Goal: Information Seeking & Learning: Learn about a topic

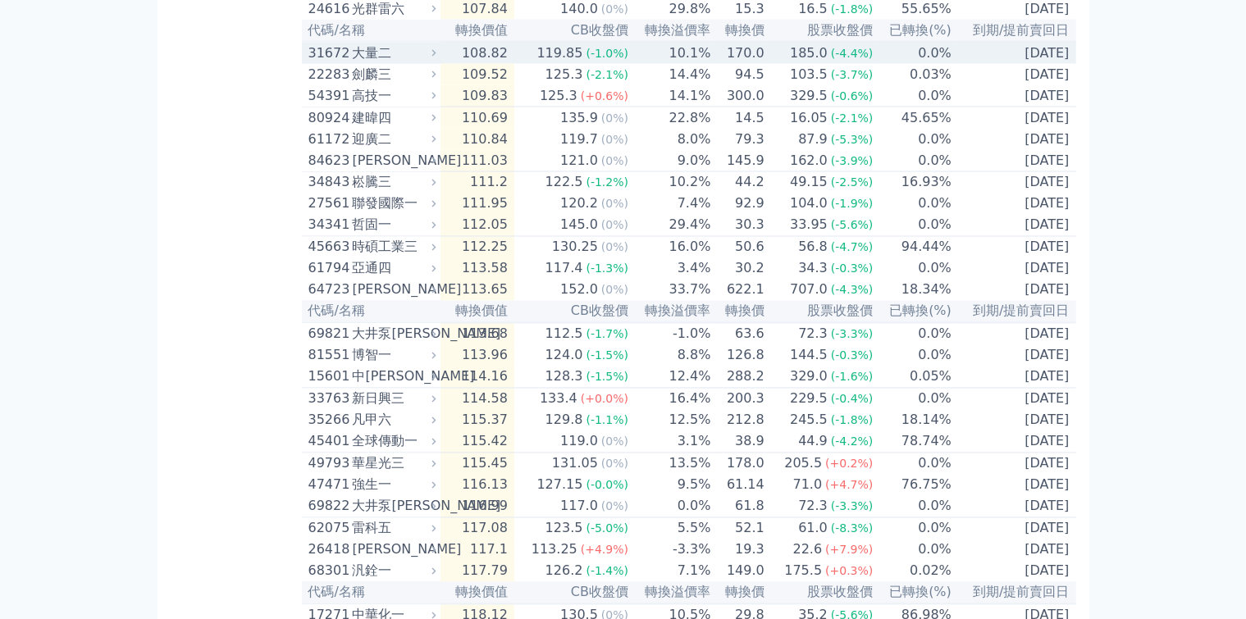
scroll to position [2931, 0]
click at [428, 58] on icon at bounding box center [433, 53] width 11 height 11
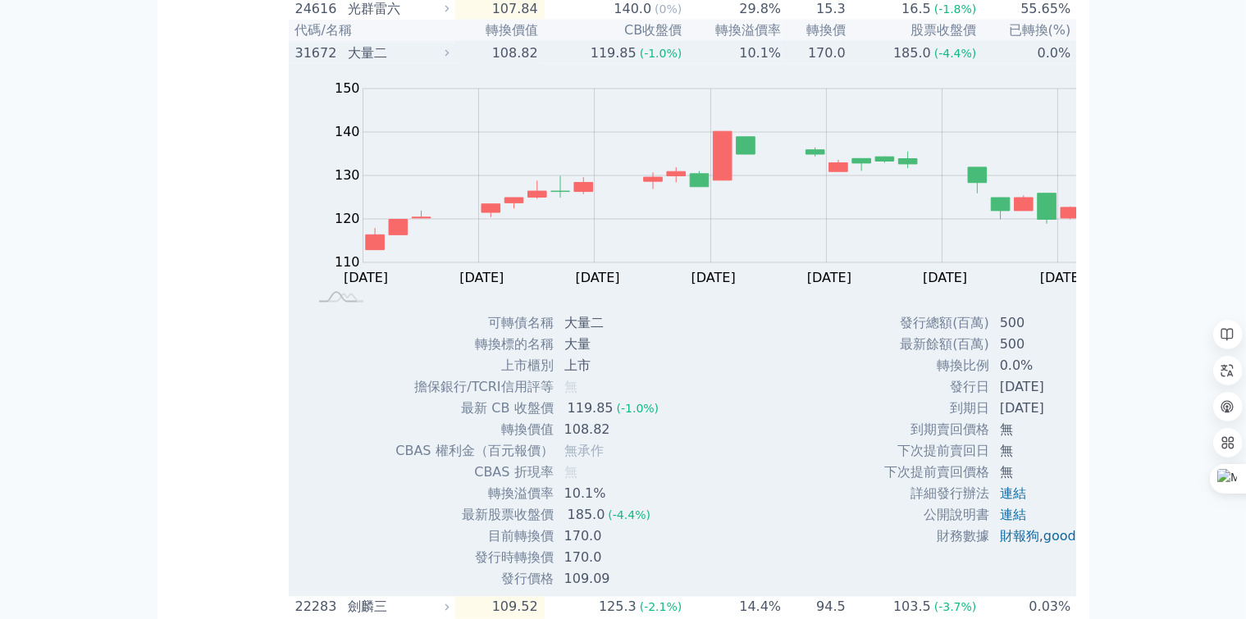
click at [445, 57] on icon at bounding box center [447, 53] width 4 height 7
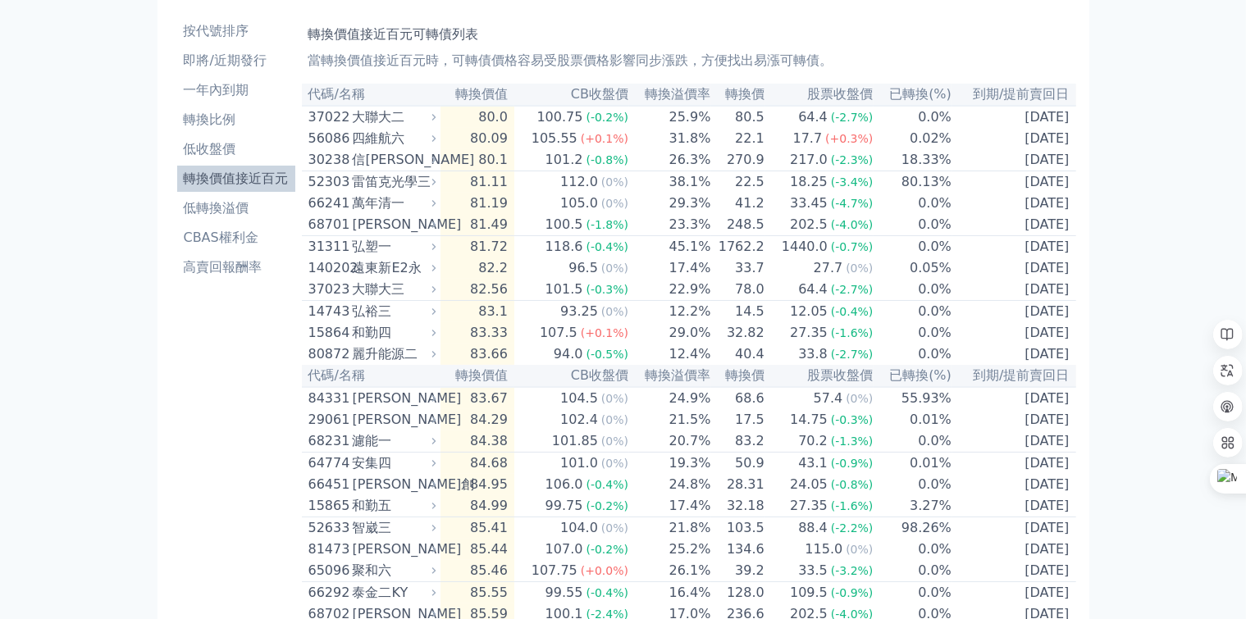
scroll to position [164, 0]
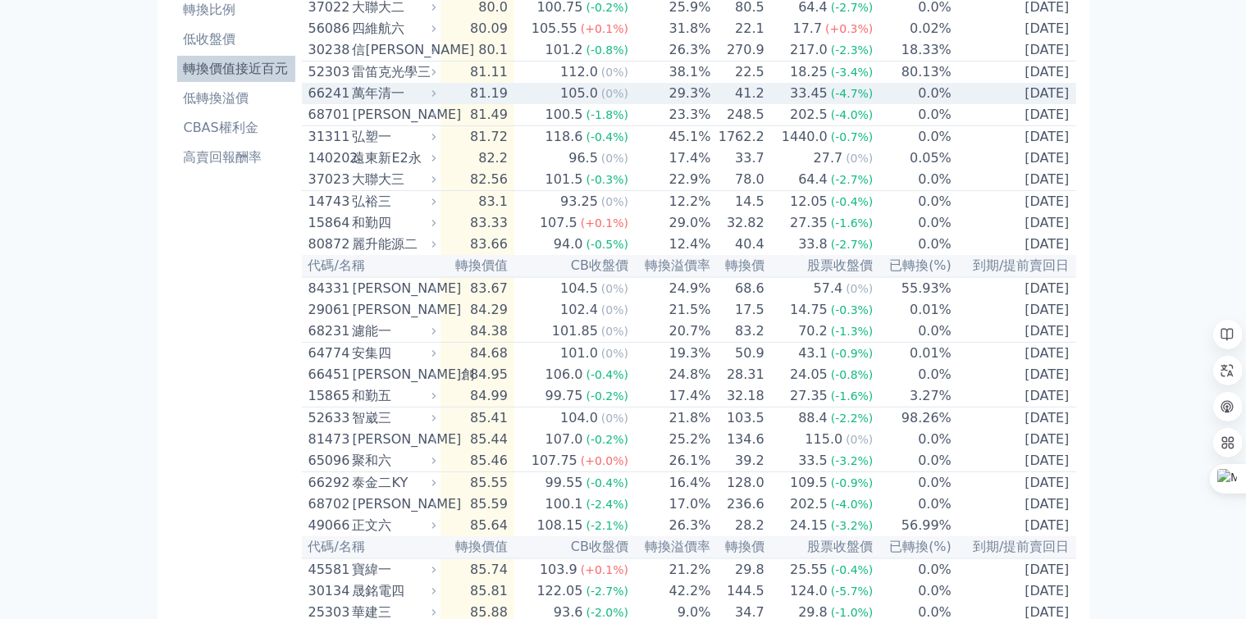
click at [428, 98] on icon at bounding box center [433, 93] width 11 height 11
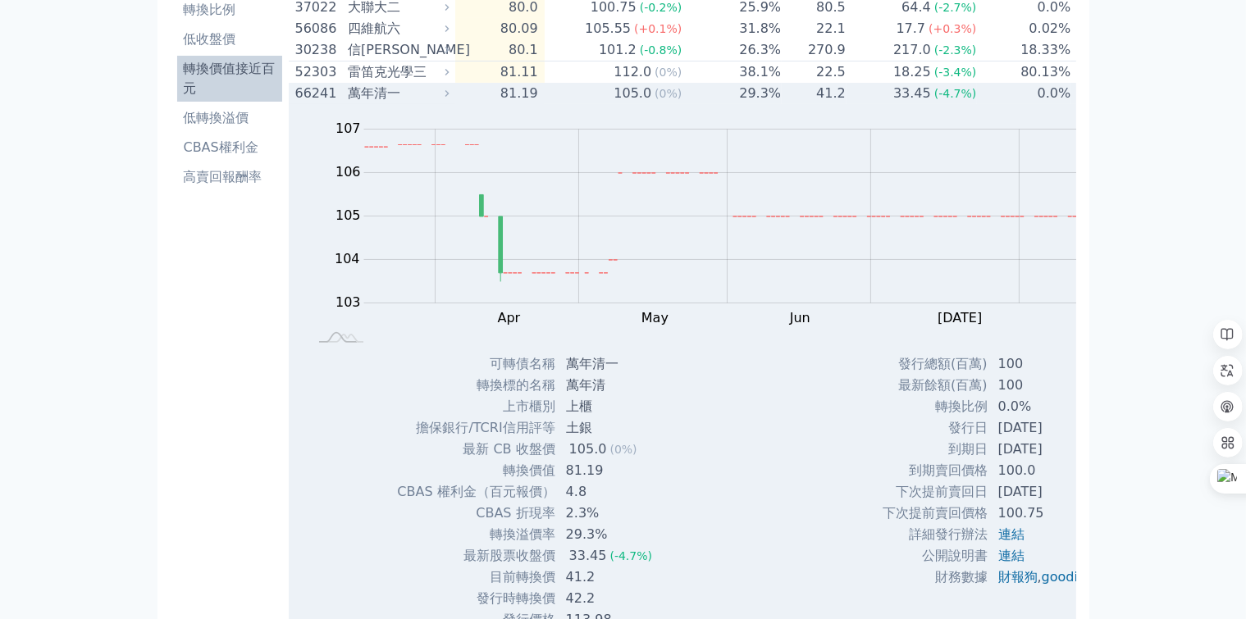
click at [441, 99] on icon at bounding box center [446, 93] width 11 height 11
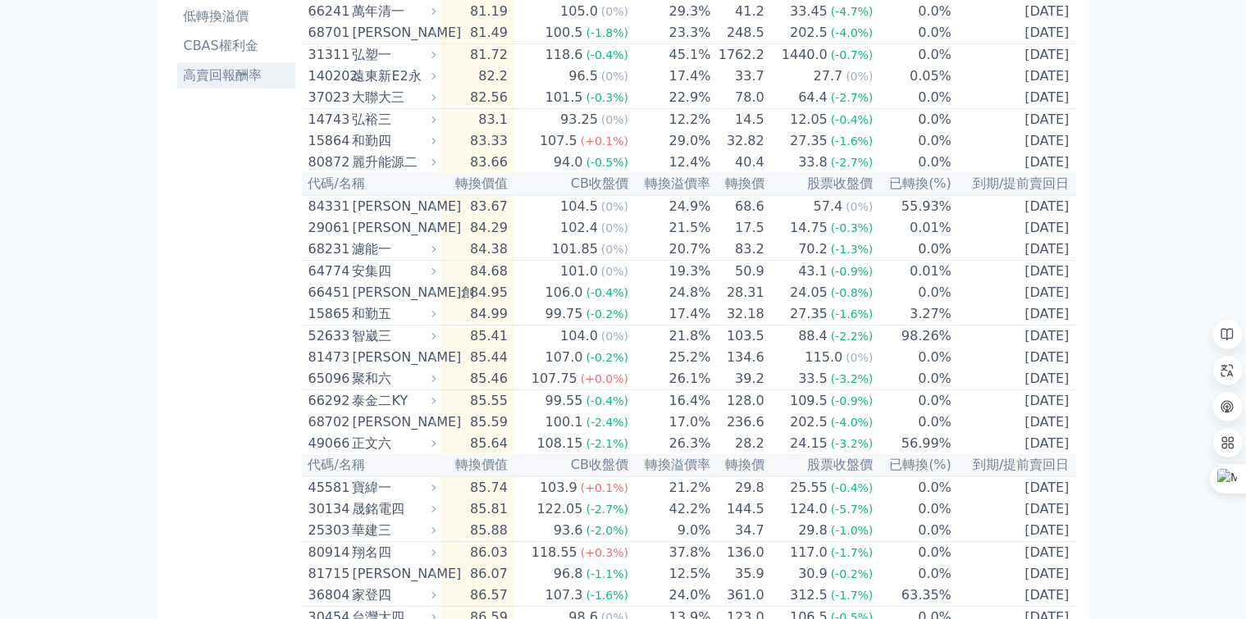
scroll to position [718, 0]
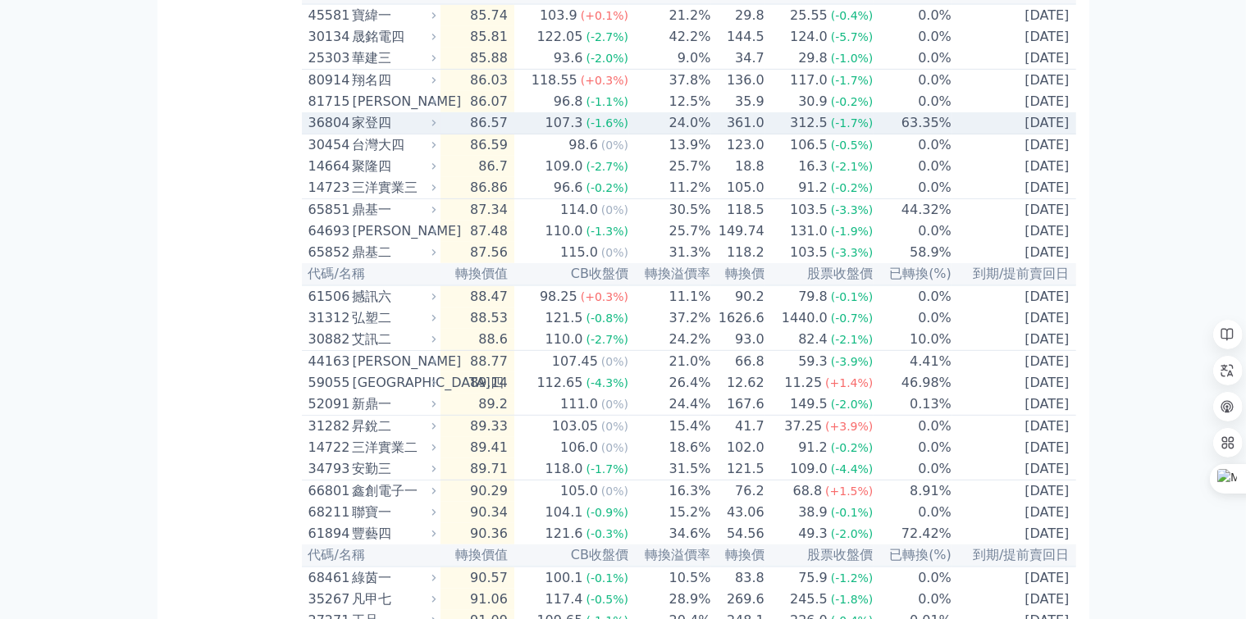
click at [335, 133] on div "36804 家登四" at bounding box center [373, 123] width 131 height 20
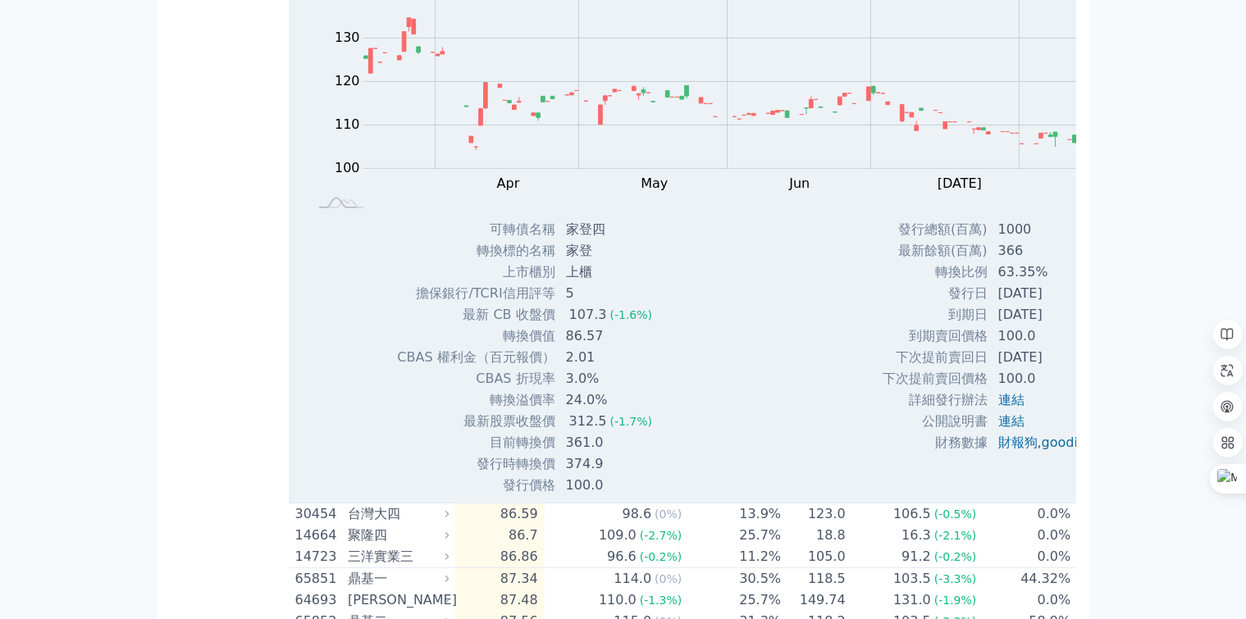
scroll to position [964, 0]
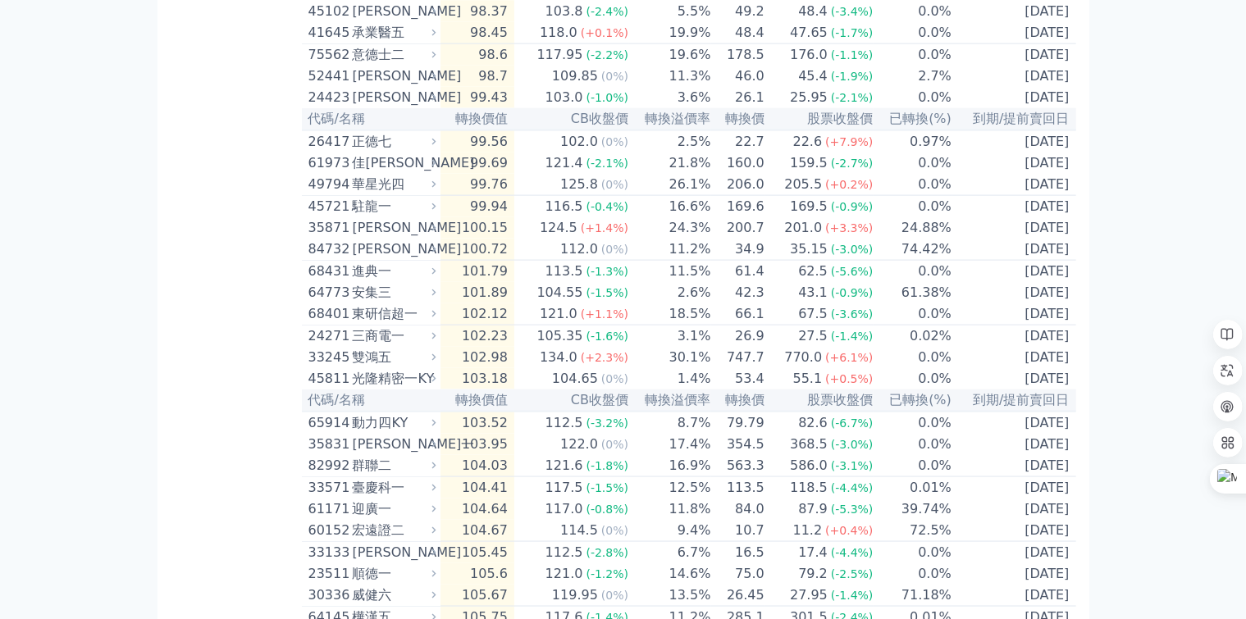
scroll to position [2359, 0]
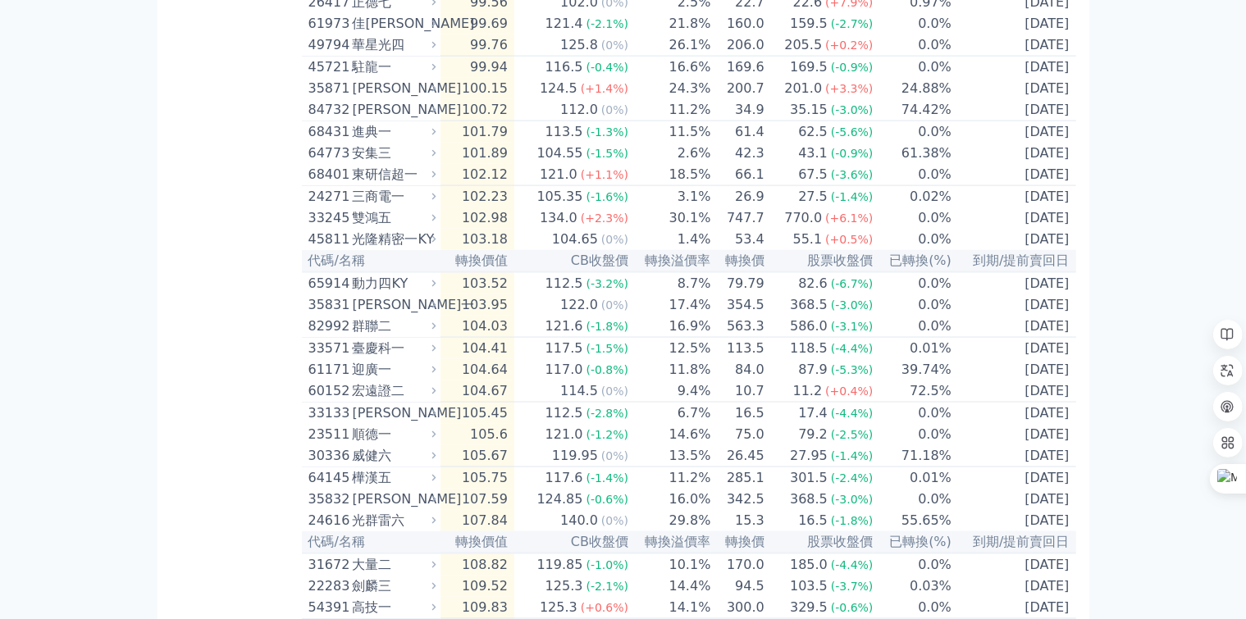
scroll to position [2523, 0]
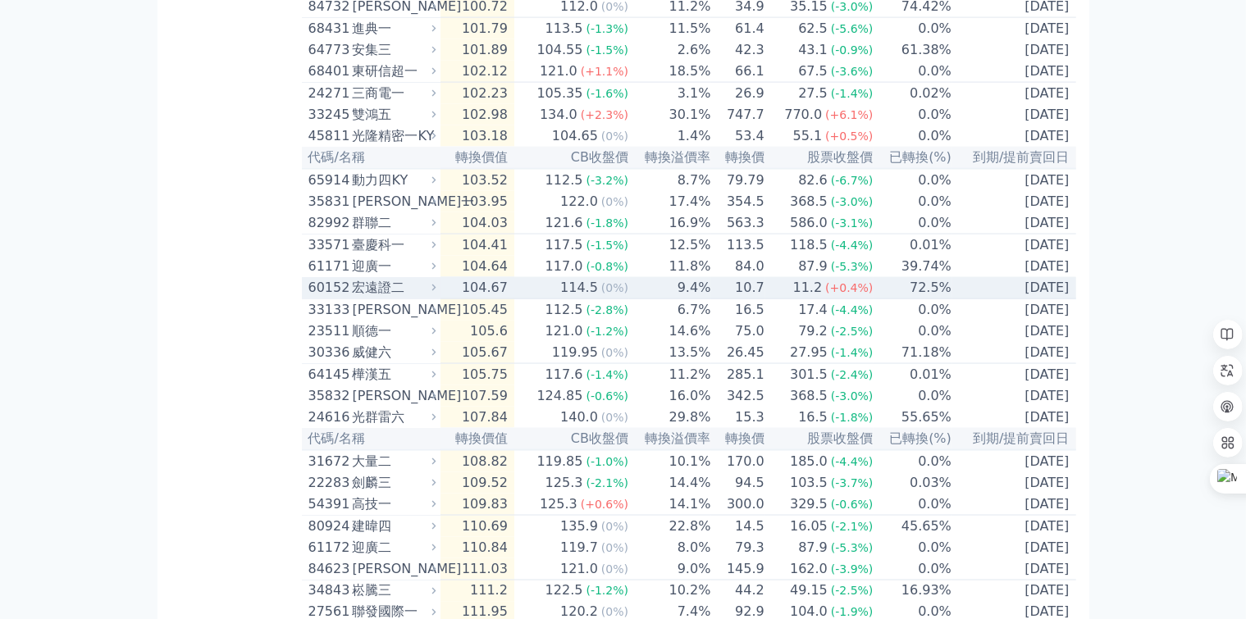
click at [428, 293] on icon at bounding box center [433, 287] width 11 height 11
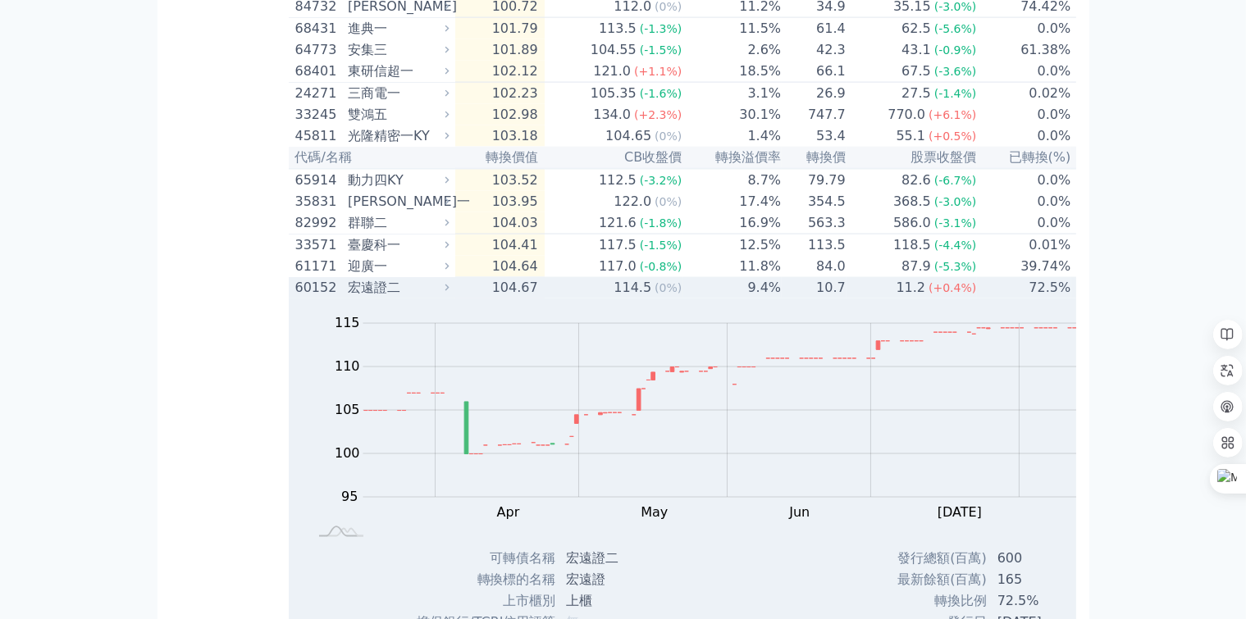
click at [441, 294] on icon at bounding box center [446, 287] width 11 height 11
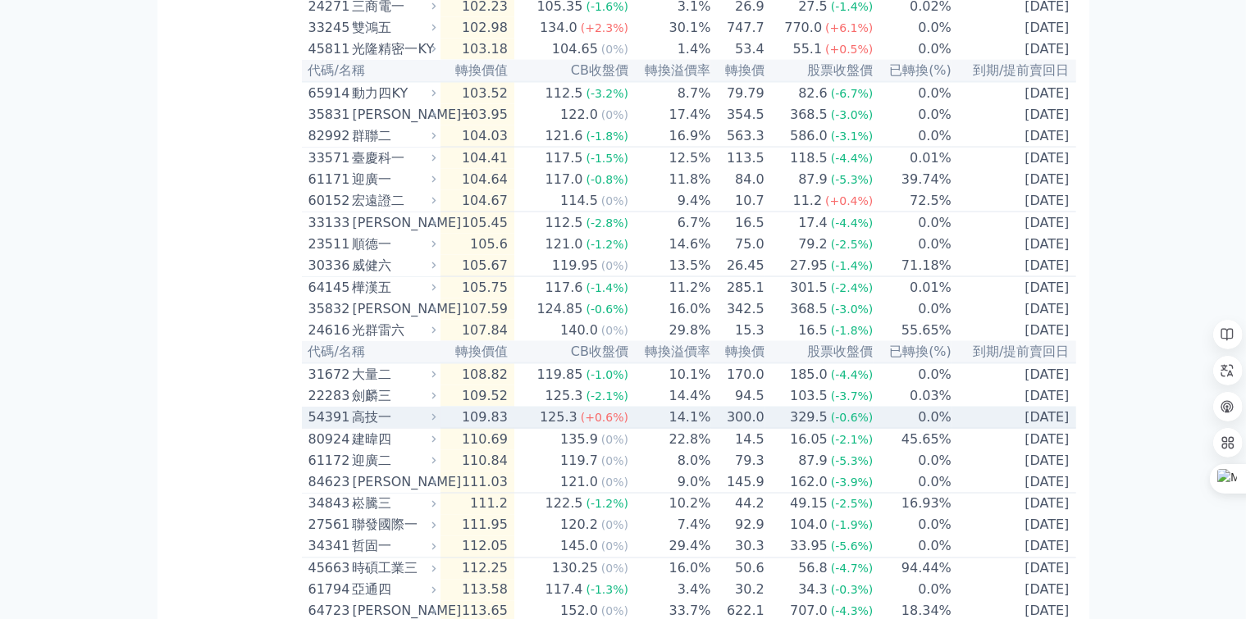
scroll to position [2687, 0]
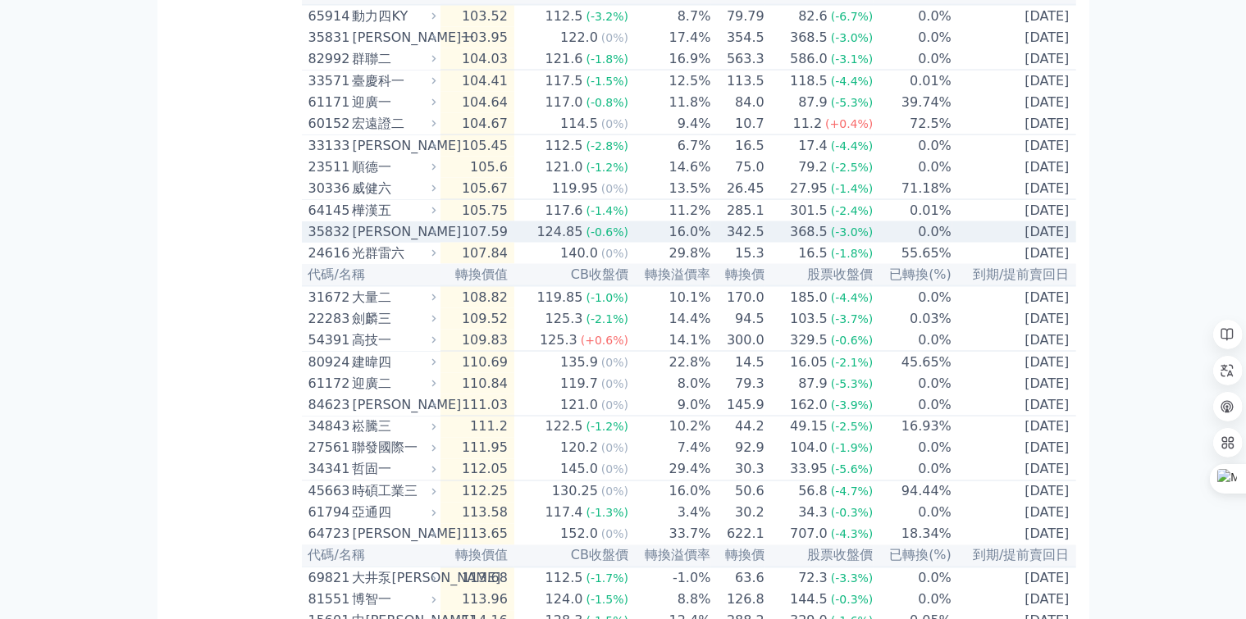
click at [428, 237] on icon at bounding box center [433, 231] width 11 height 11
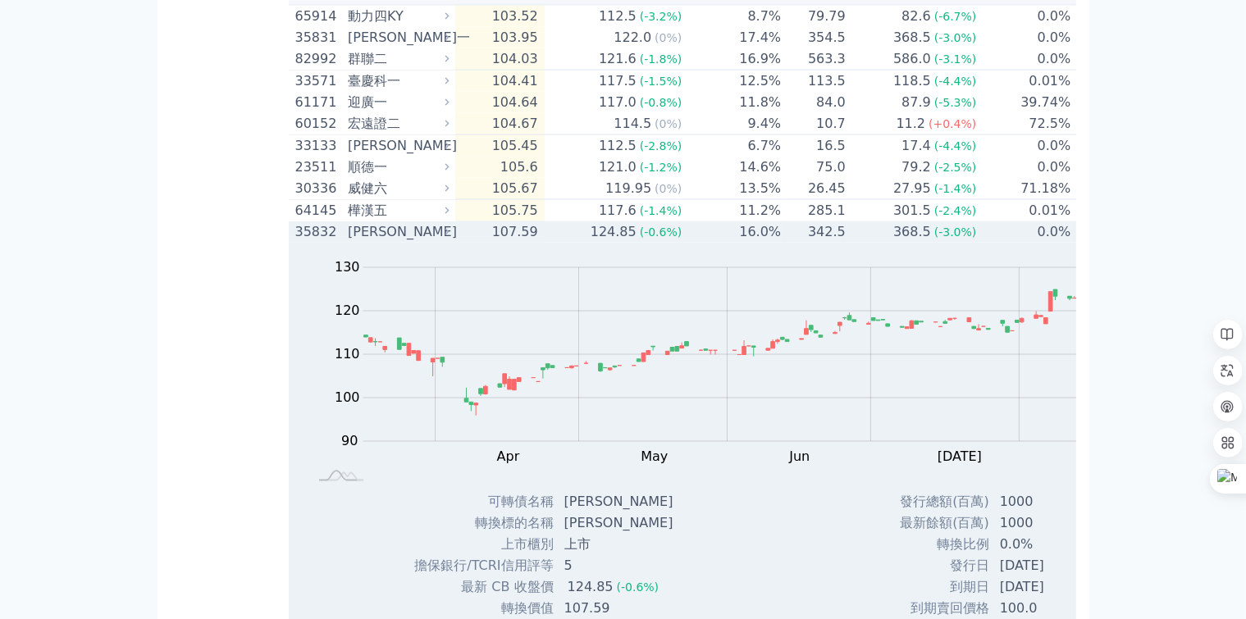
click at [441, 238] on icon at bounding box center [446, 231] width 11 height 11
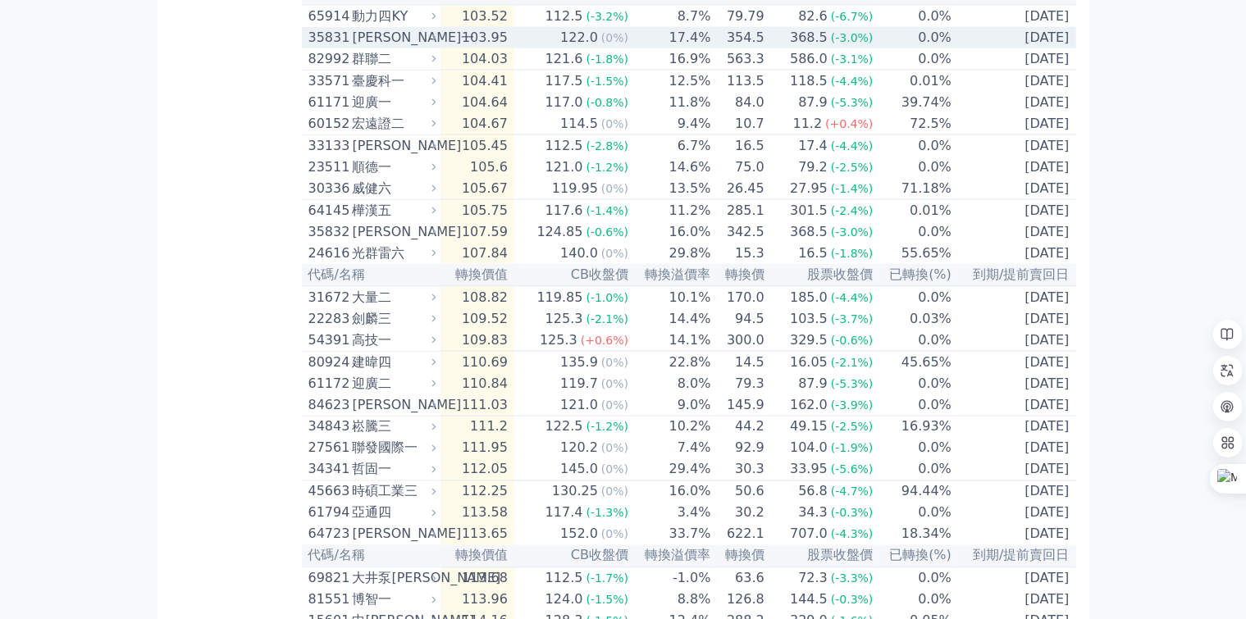
click at [428, 43] on icon at bounding box center [433, 37] width 11 height 11
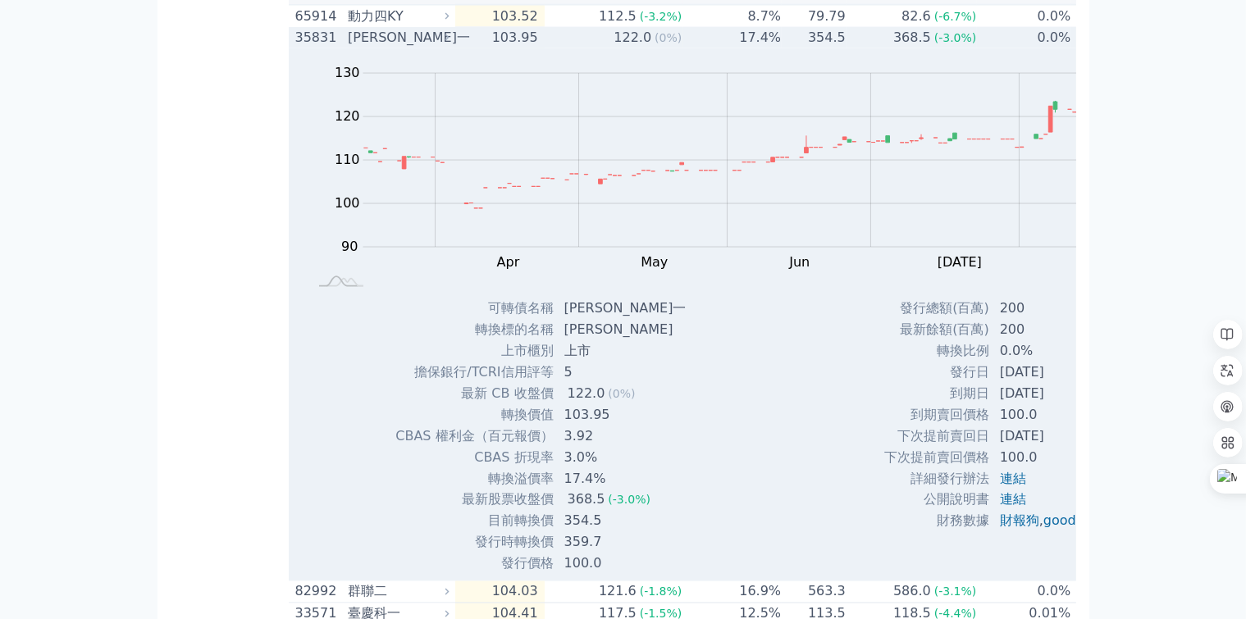
click at [441, 43] on icon at bounding box center [446, 37] width 11 height 11
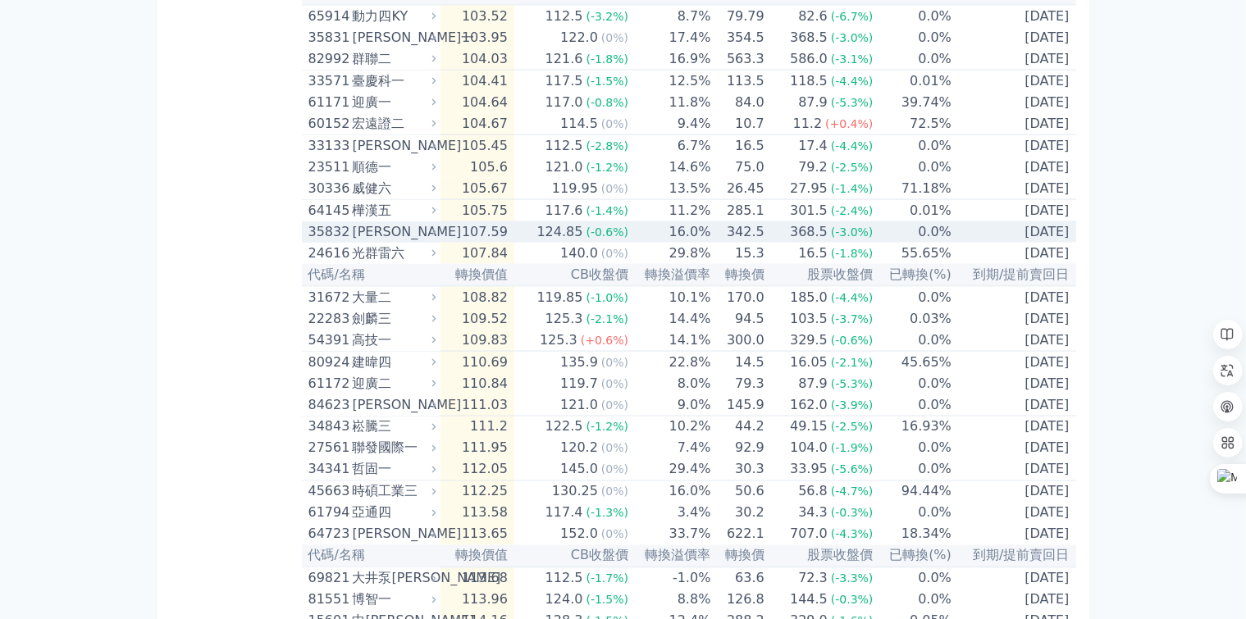
click at [428, 237] on icon at bounding box center [433, 231] width 11 height 11
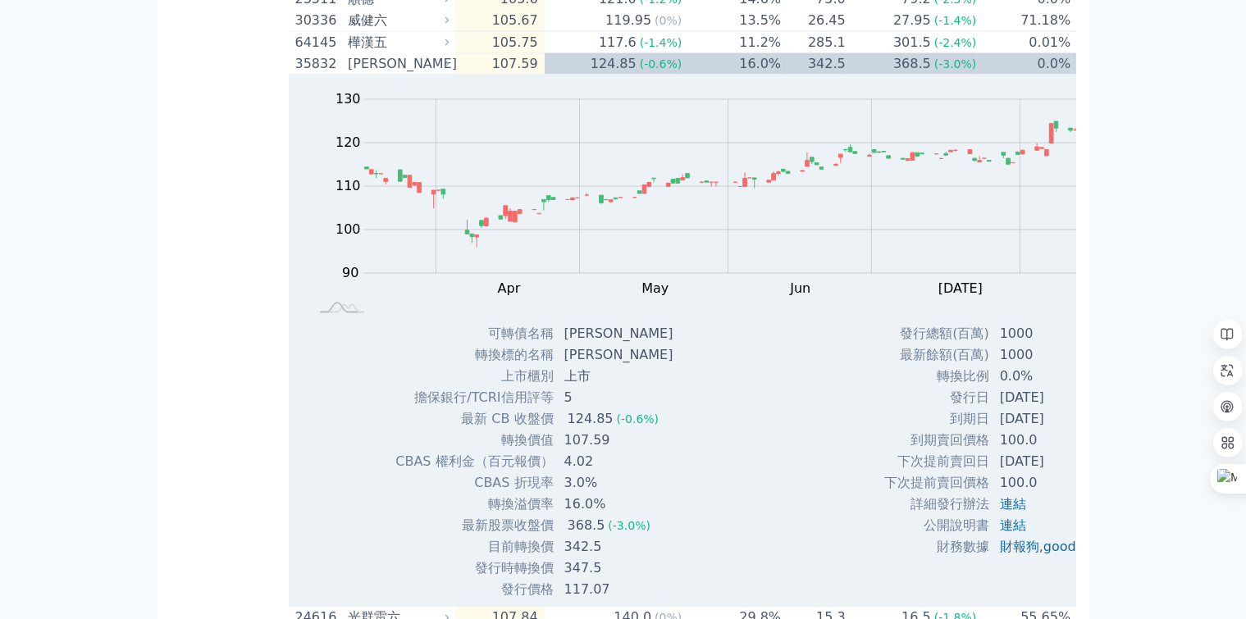
scroll to position [2851, 0]
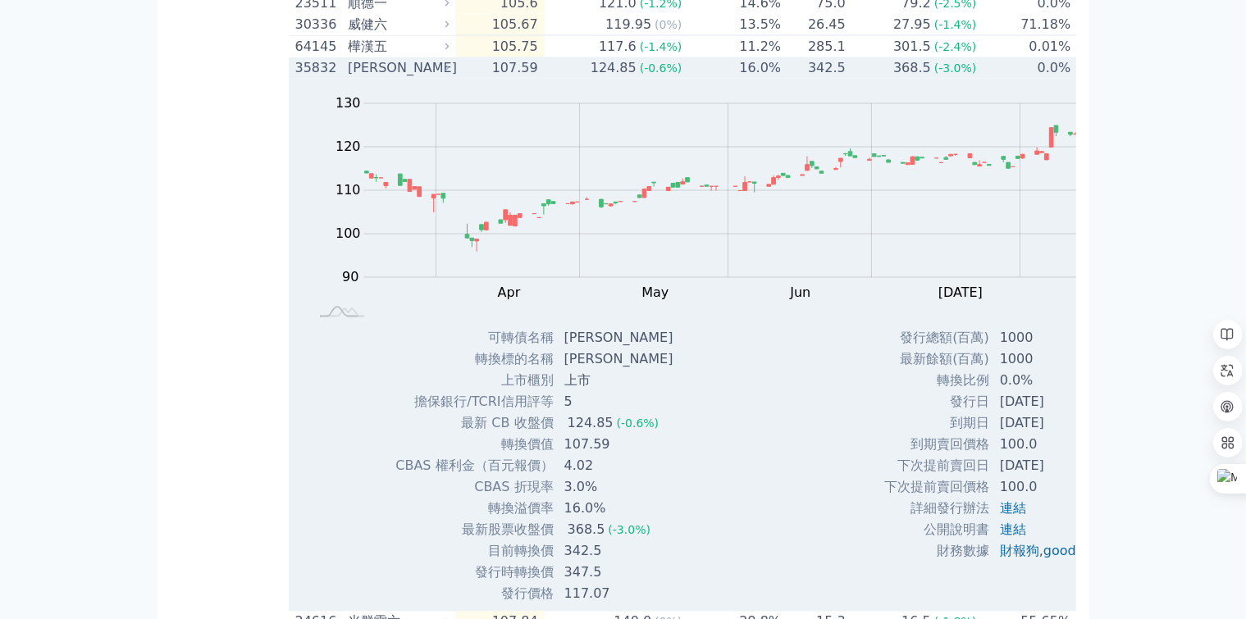
click at [441, 74] on icon at bounding box center [446, 67] width 11 height 11
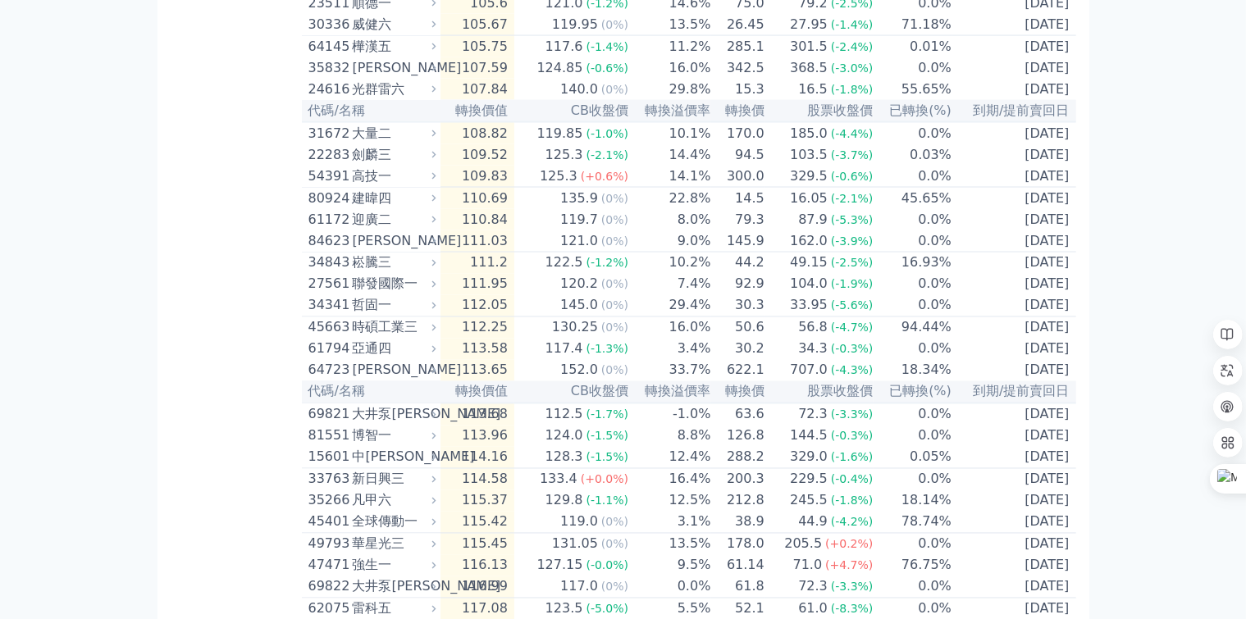
scroll to position [3015, 0]
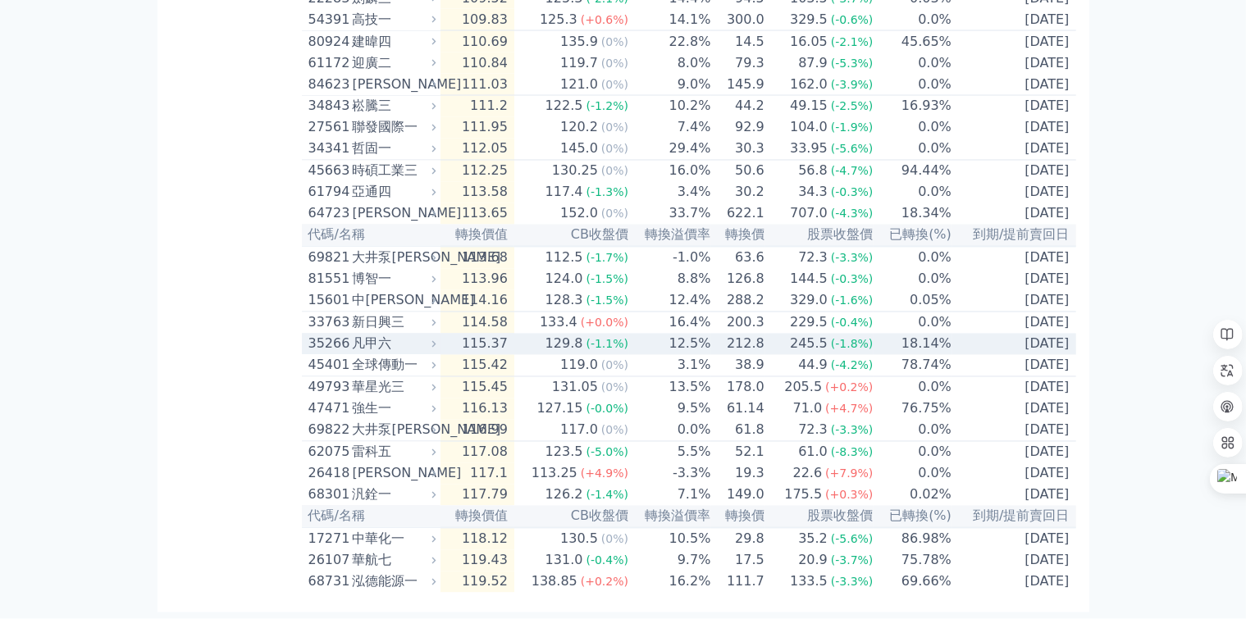
click at [428, 349] on icon at bounding box center [433, 344] width 11 height 11
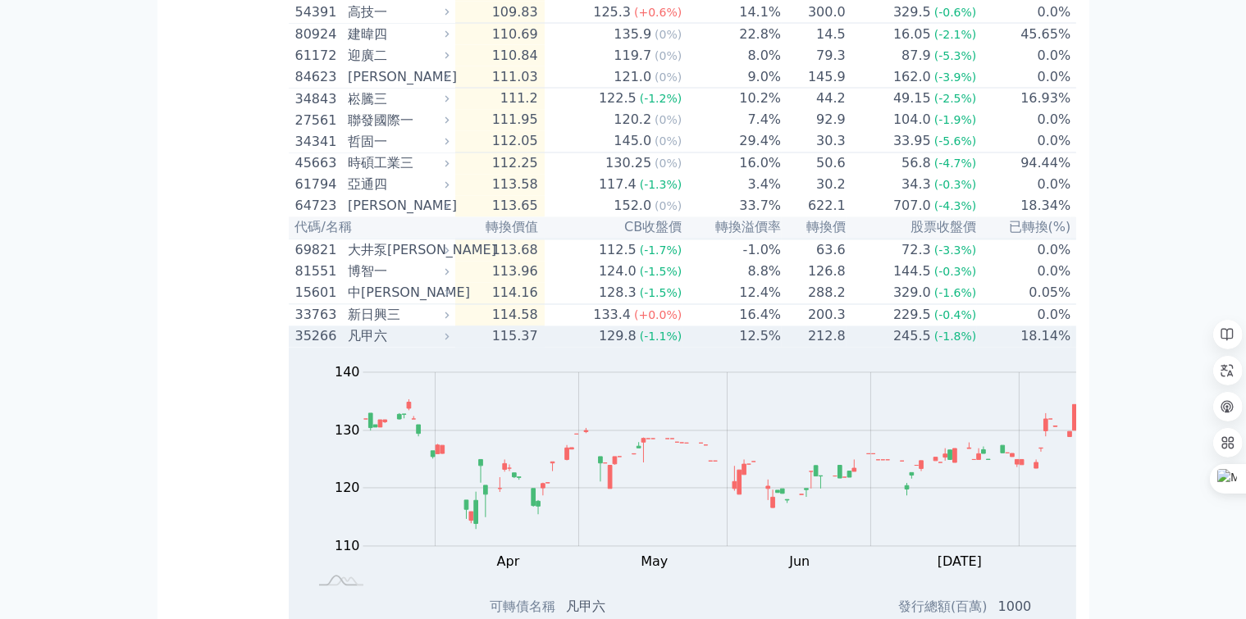
click at [441, 343] on icon at bounding box center [446, 336] width 11 height 11
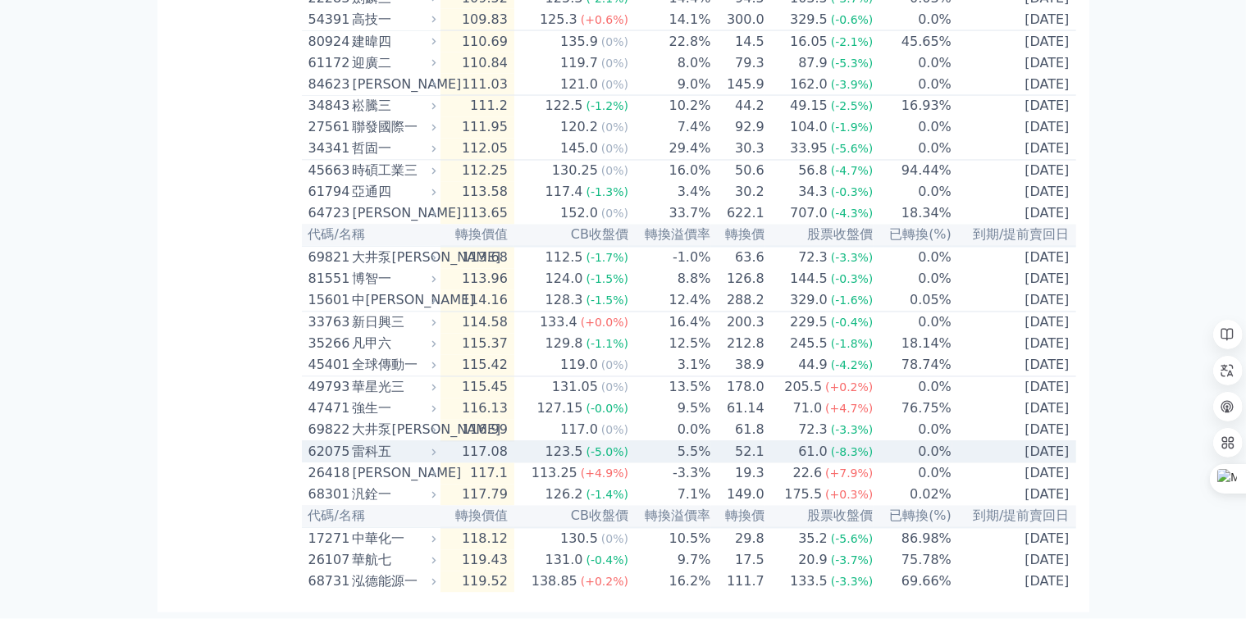
click at [428, 458] on icon at bounding box center [433, 452] width 11 height 11
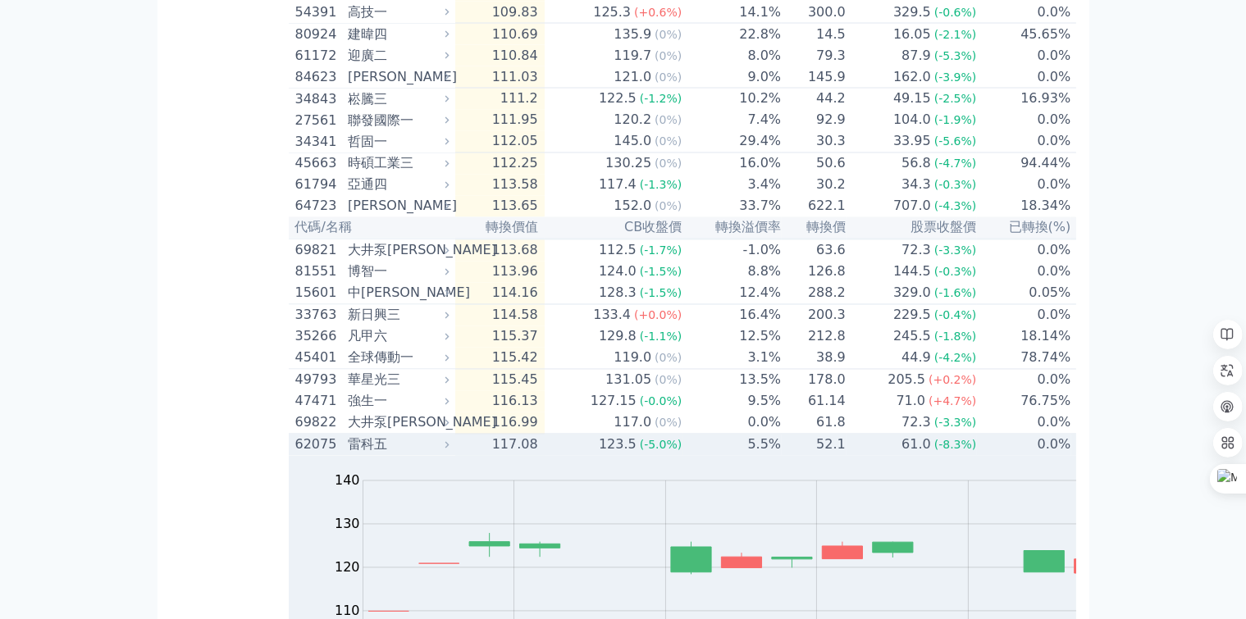
click at [441, 451] on icon at bounding box center [446, 445] width 11 height 11
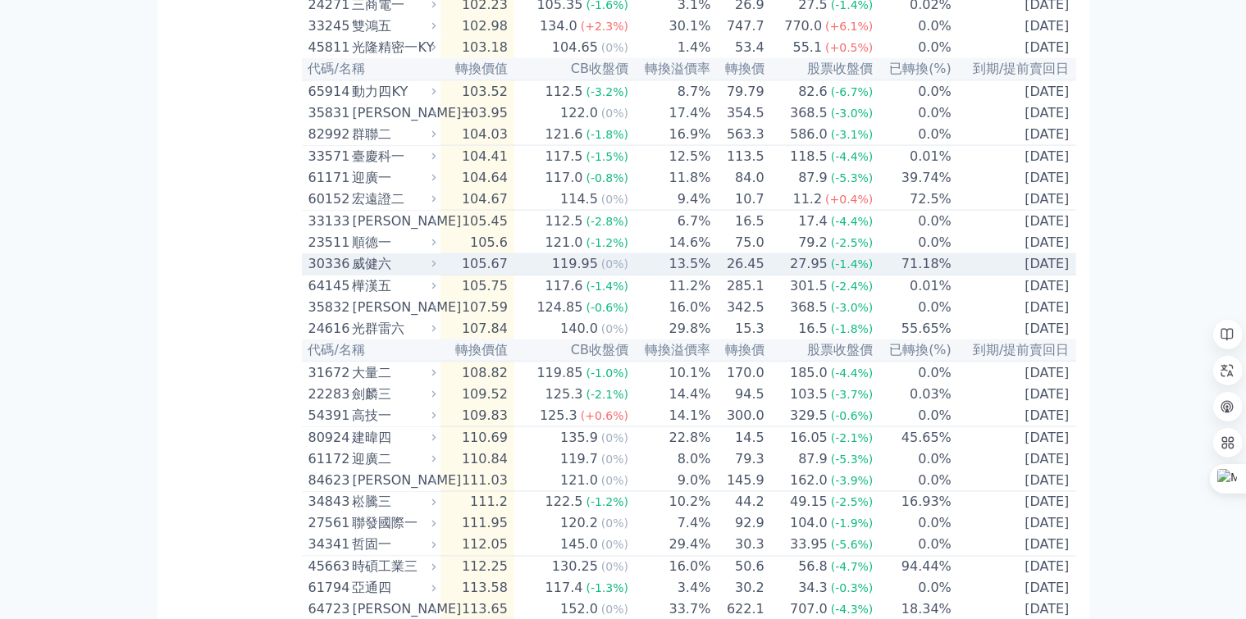
scroll to position [2528, 0]
